Goal: Book appointment/travel/reservation

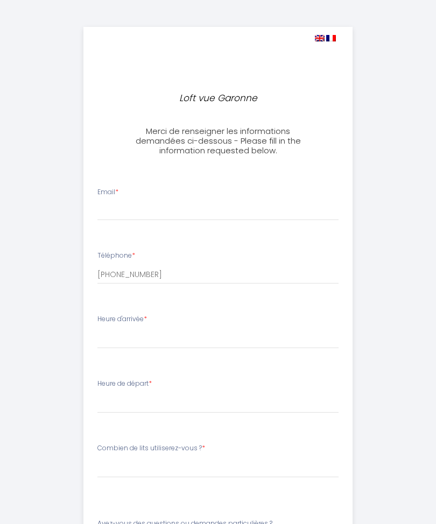
select select
click at [114, 202] on input "Email *" at bounding box center [217, 210] width 241 height 19
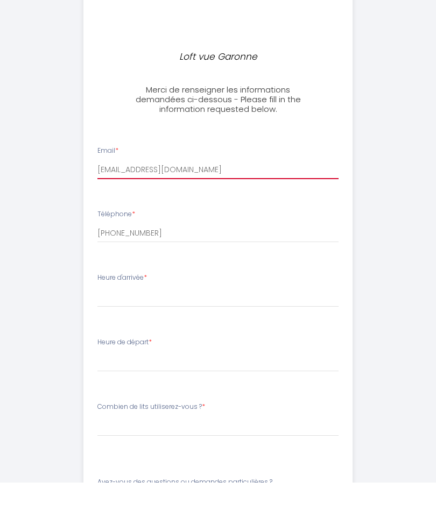
type input "arolecalvignac@gmail.com"
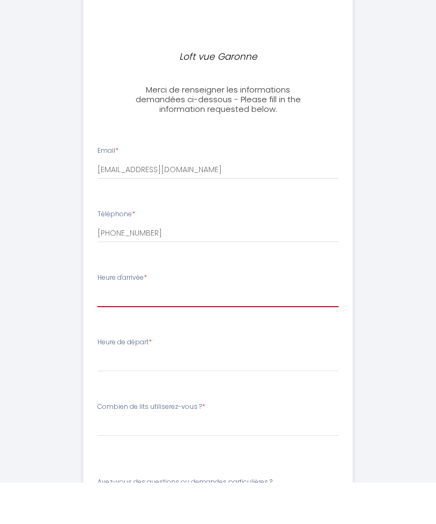
click at [111, 328] on select "16:00 16:30 17:00 17:30 18:00 18:30 19:00 19:30 20:00 20:30 21:00 21:30 22:00 2…" at bounding box center [217, 338] width 241 height 20
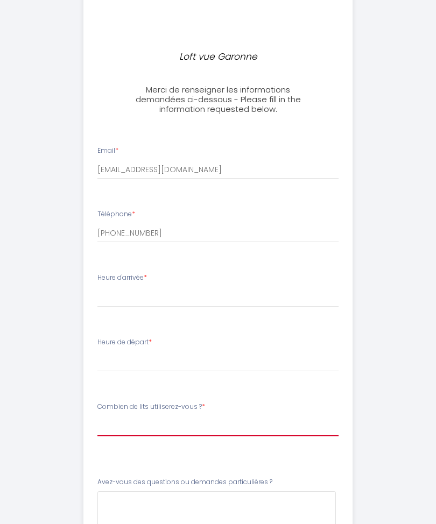
click at [117, 427] on select "Veuillez ChoisirCombien de lits utiliserez-vous ? 1 lit double 1 lit double + 1…" at bounding box center [217, 426] width 241 height 20
select select "1 lit double + 1 canapé-lit"
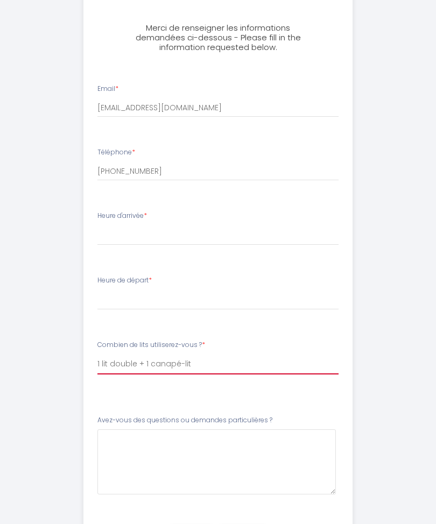
scroll to position [103, 0]
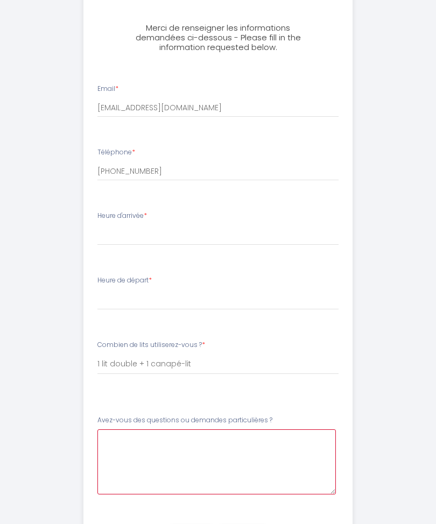
click at [111, 441] on \?5 at bounding box center [216, 462] width 239 height 65
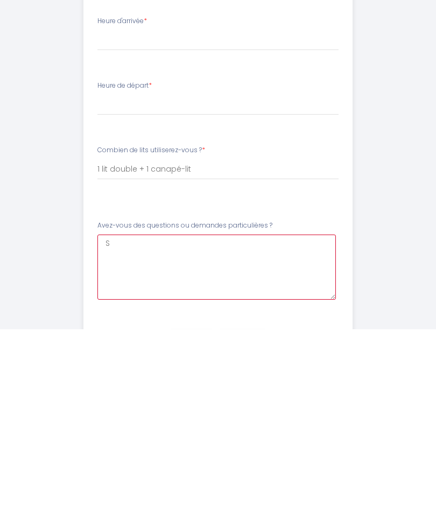
scroll to position [161, 0]
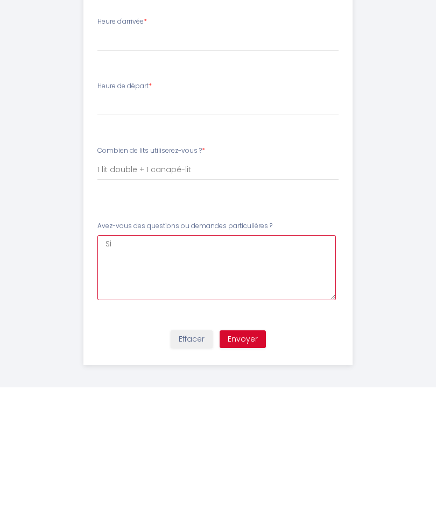
type \?5 "S"
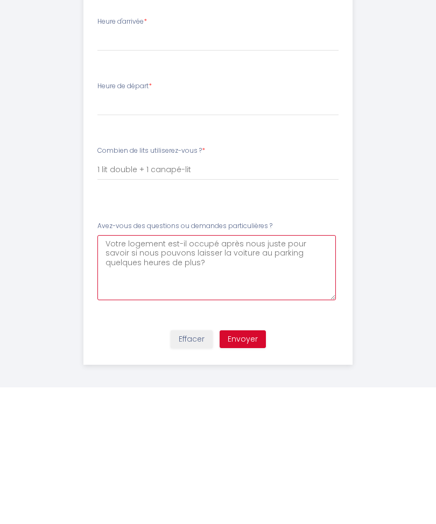
type \?5 "Votre logement est-il occupé après nous juste pour savoir si nous pouvons laiss…"
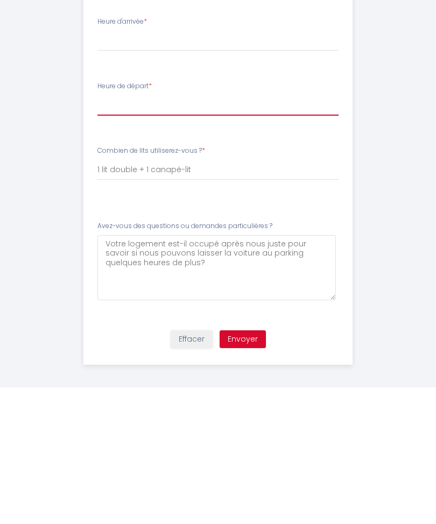
click at [119, 232] on select "00:00 00:30 01:00 01:30 02:00 02:30 03:00 03:30 04:00 04:30 05:00 05:30 06:00 0…" at bounding box center [217, 242] width 241 height 20
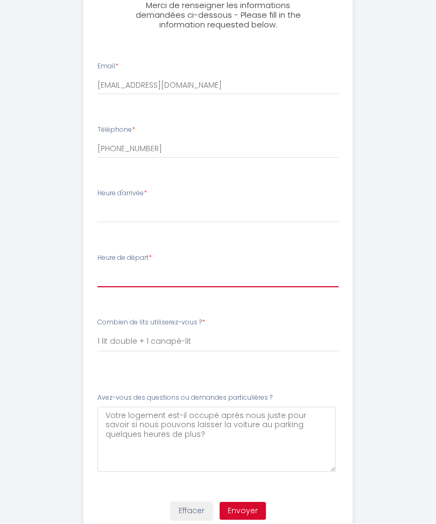
select select "11:00"
click at [117, 211] on select "16:00 16:30 17:00 17:30 18:00 18:30 19:00 19:30 20:00 20:30 21:00 21:30 22:00 2…" at bounding box center [217, 213] width 241 height 20
select select "16:00"
click at [245, 503] on button "Envoyer" at bounding box center [243, 512] width 46 height 18
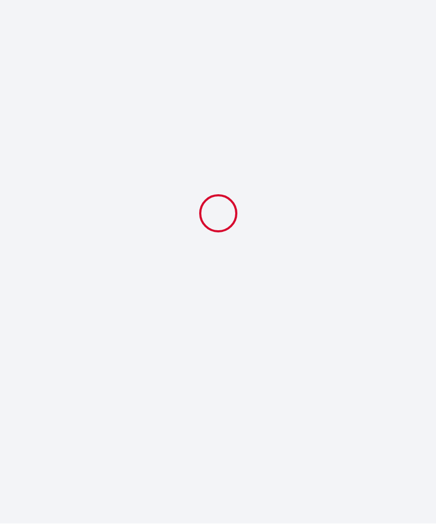
select select "11:00"
select select "1 lit double + 1 canapé-lit"
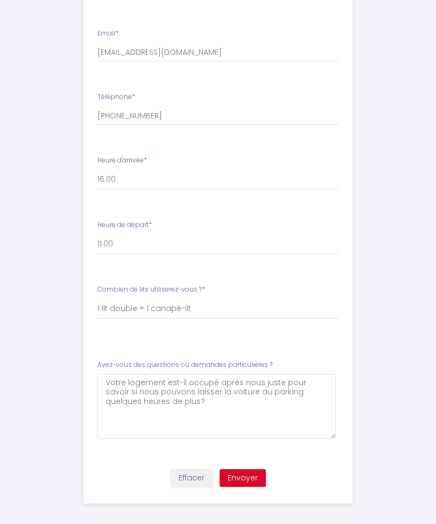
scroll to position [161, 0]
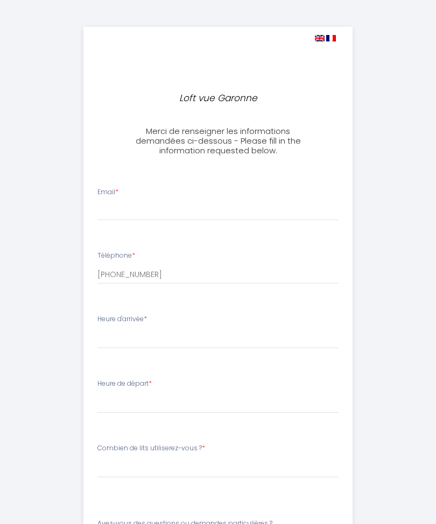
select select
click at [115, 323] on div "Heure d'arrivée * 16:00 16:30 17:00 17:30 18:00 18:30 19:00 19:30 20:00 20:30 2…" at bounding box center [217, 331] width 241 height 34
click at [153, 317] on div "Heure d'arrivée * 16:00 16:30 17:00 17:30 18:00 18:30 19:00 19:30 20:00 20:30 2…" at bounding box center [217, 331] width 241 height 34
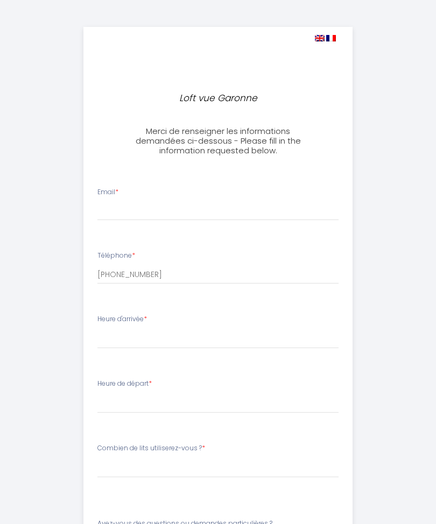
click at [120, 318] on label "Heure d'arrivée *" at bounding box center [122, 319] width 50 height 10
click at [126, 384] on label "Heure de départ *" at bounding box center [124, 384] width 54 height 10
